Goal: Use online tool/utility: Utilize a website feature to perform a specific function

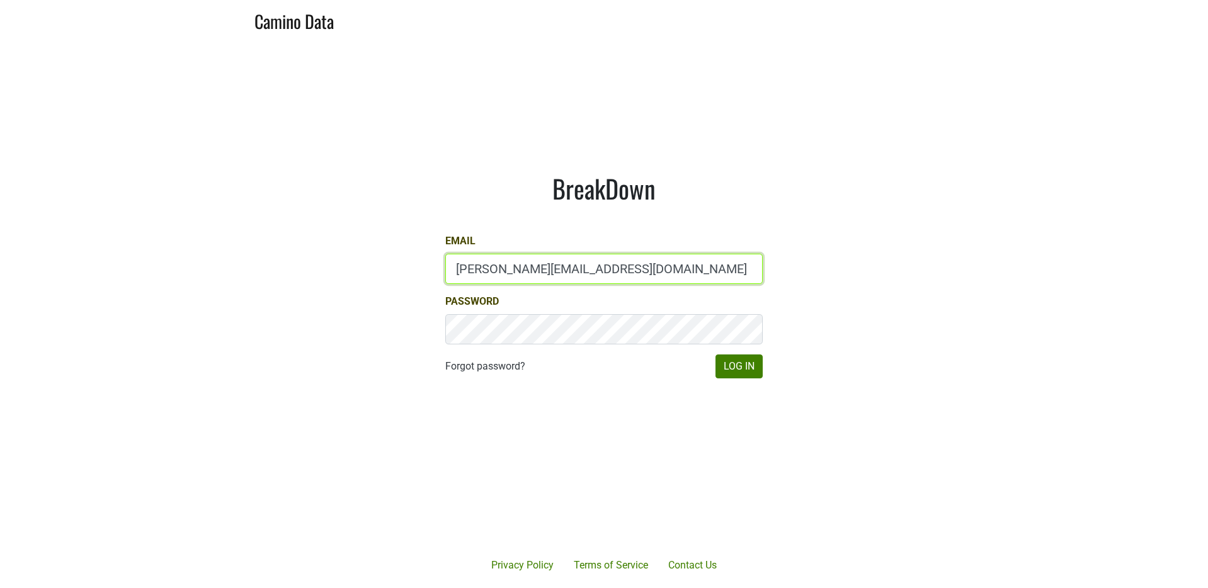
click at [638, 258] on input "[PERSON_NAME][EMAIL_ADDRESS][DOMAIN_NAME]" at bounding box center [604, 269] width 318 height 30
type input "[PERSON_NAME][EMAIL_ADDRESS][DOMAIN_NAME]"
click at [743, 379] on div "BreakDown Email [PERSON_NAME][EMAIL_ADDRESS][DOMAIN_NAME] Password Forgot passw…" at bounding box center [604, 276] width 378 height 266
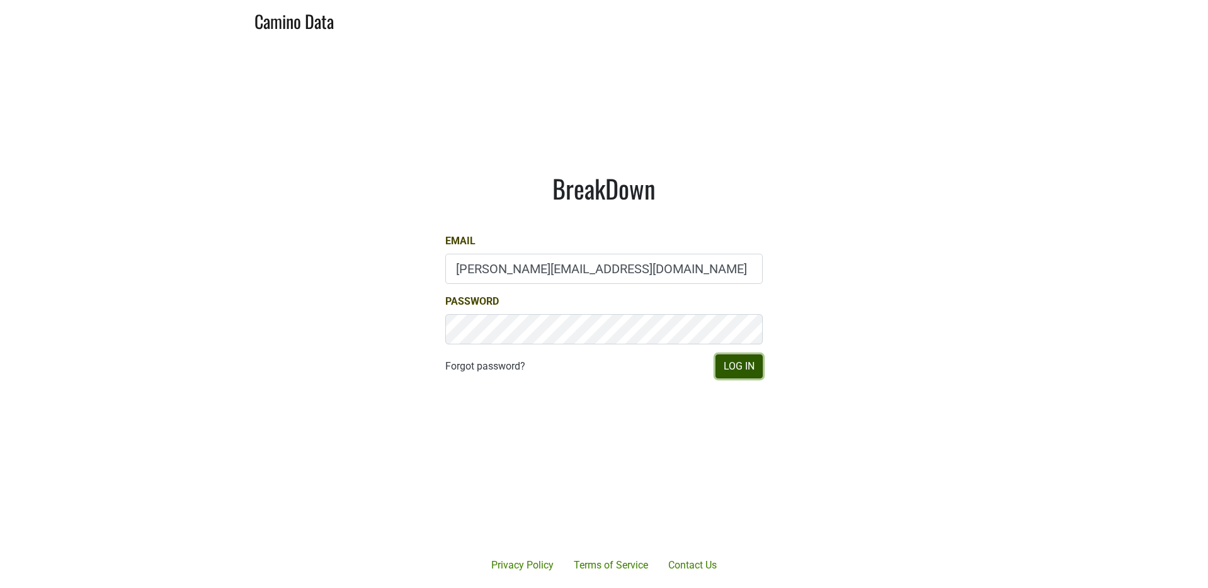
click at [744, 373] on button "Log In" at bounding box center [739, 367] width 47 height 24
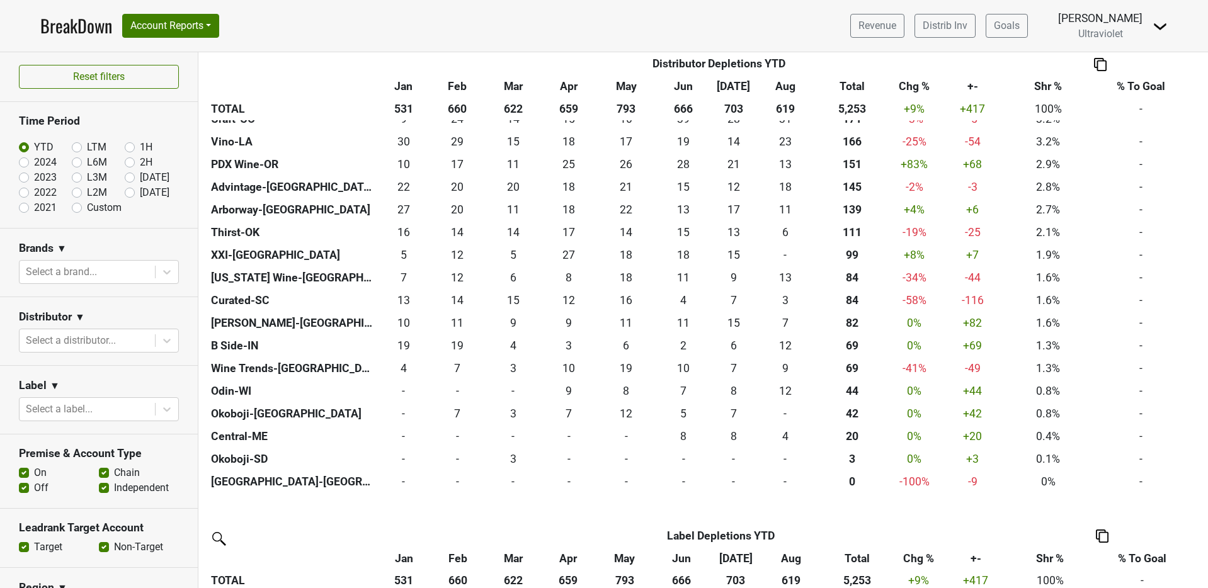
scroll to position [376, 0]
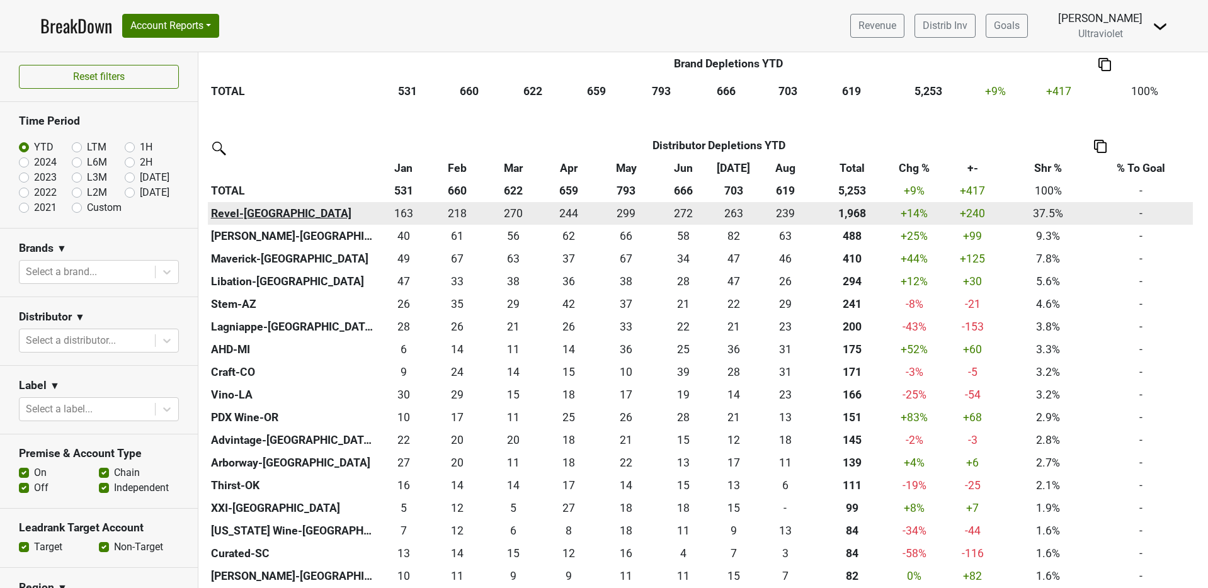
click at [214, 217] on th "Revel-CA" at bounding box center [292, 213] width 169 height 23
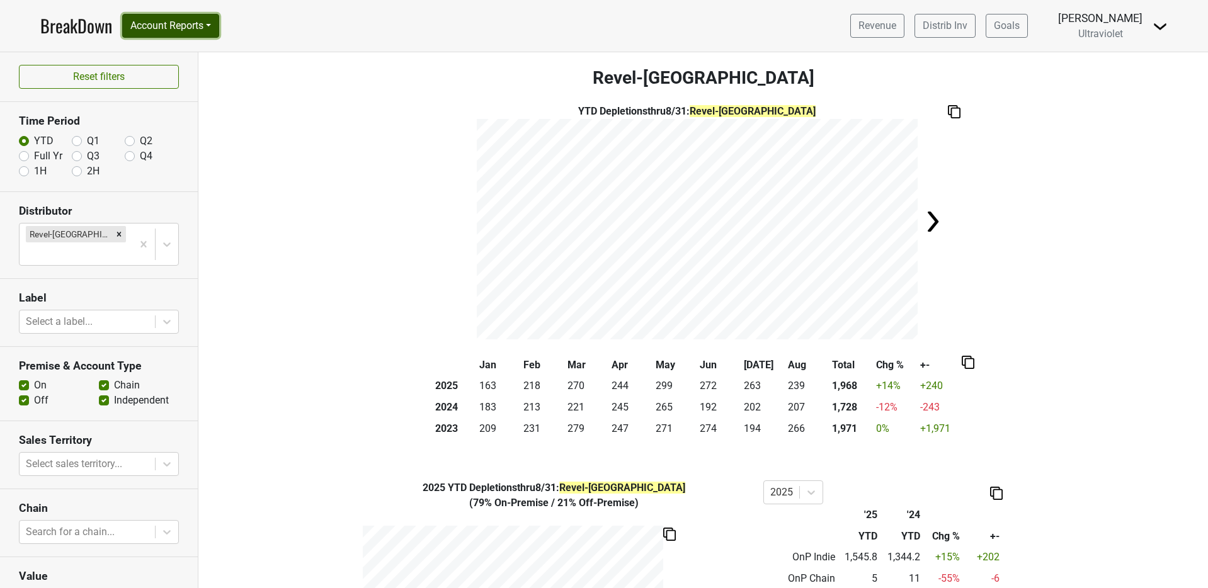
click at [204, 32] on button "Account Reports" at bounding box center [170, 26] width 97 height 24
click at [200, 56] on link "SuperRanker" at bounding box center [179, 55] width 112 height 20
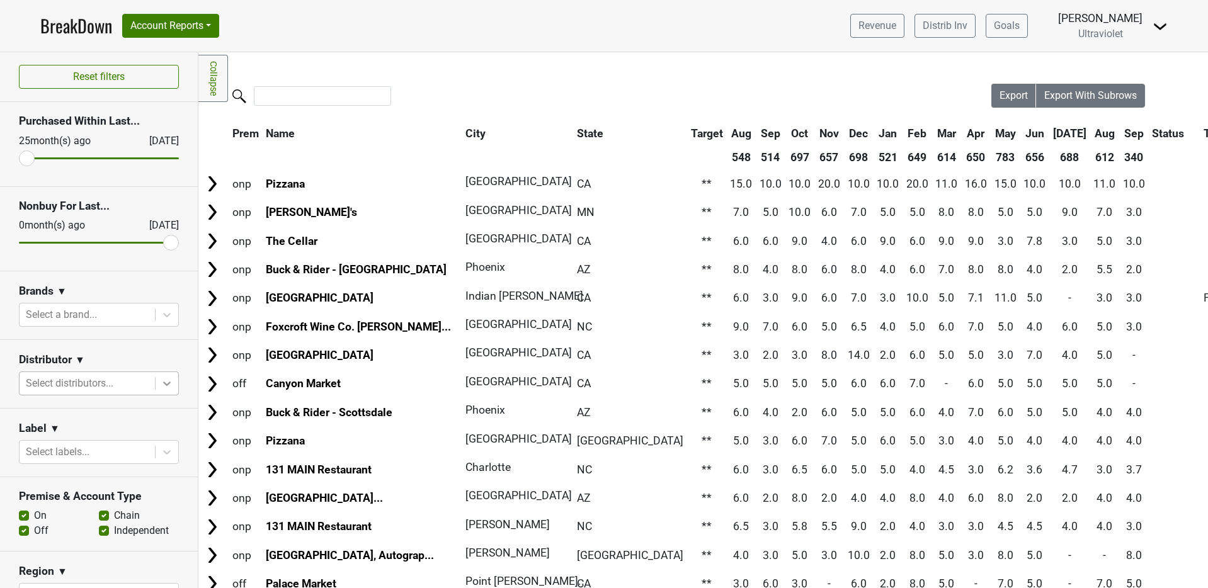
click at [161, 386] on icon at bounding box center [167, 383] width 13 height 13
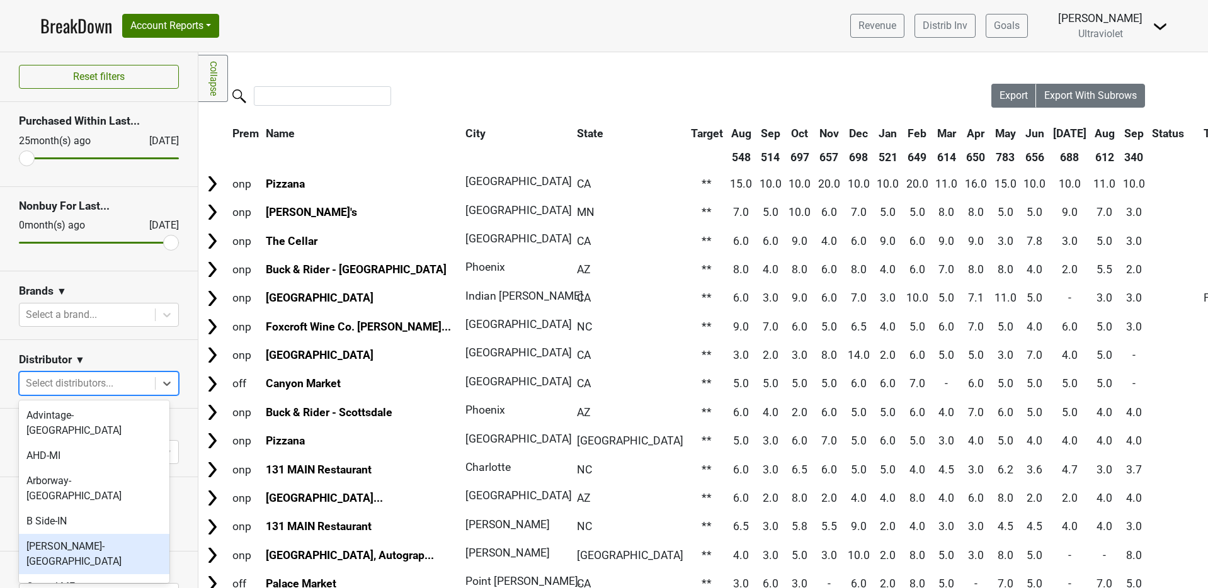
scroll to position [452, 0]
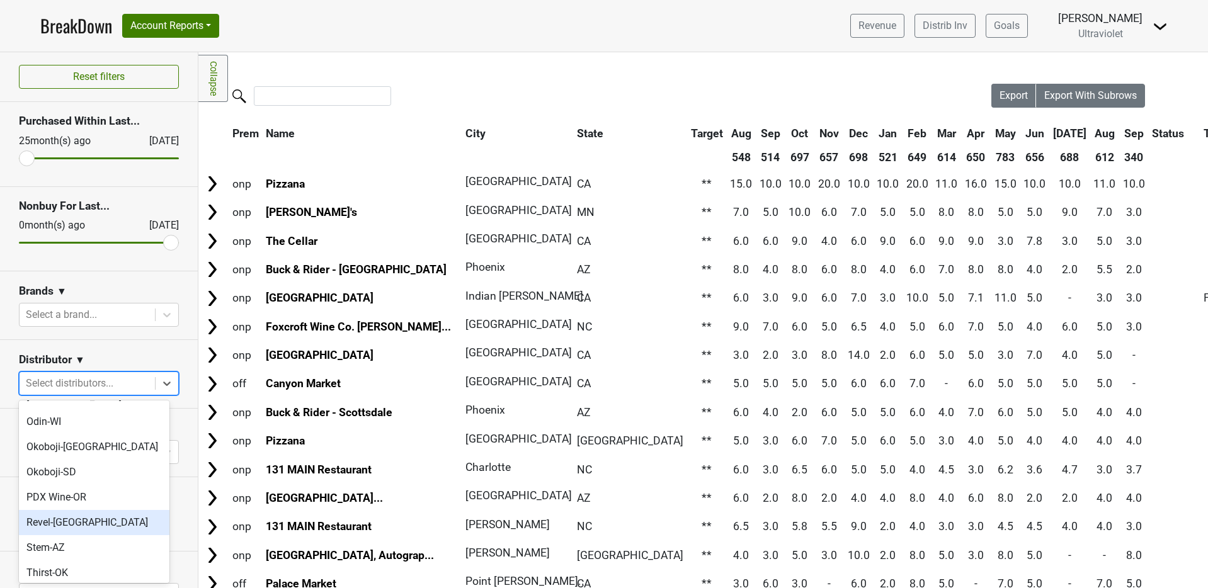
click at [93, 510] on div "Revel-CA" at bounding box center [94, 522] width 151 height 25
